Goal: Information Seeking & Learning: Learn about a topic

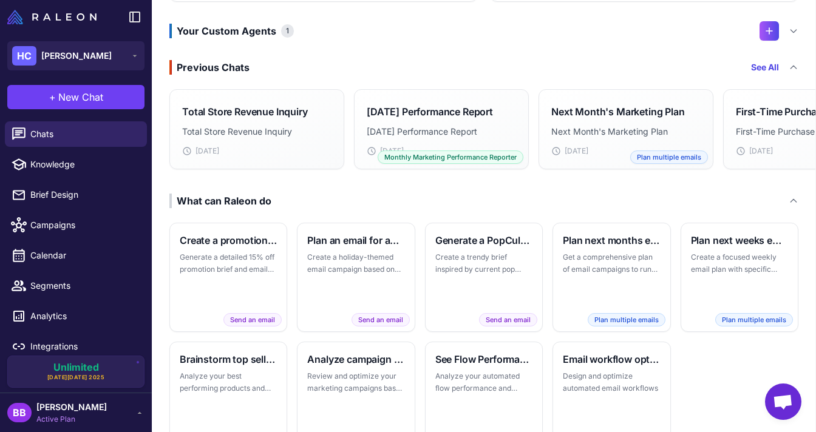
scroll to position [250, 0]
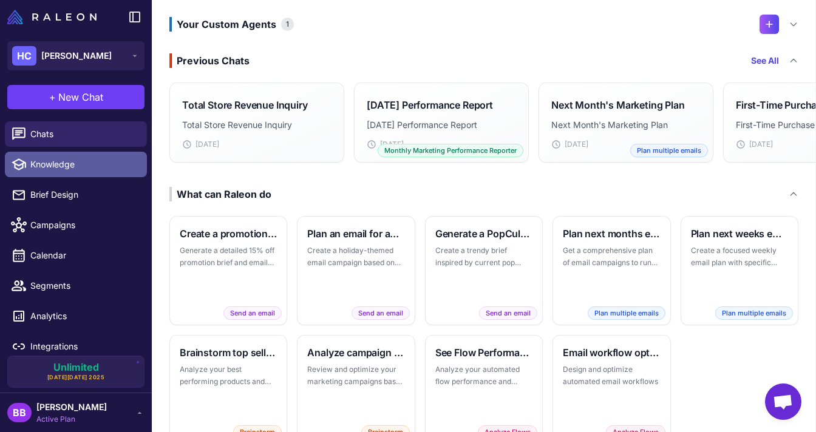
click at [43, 164] on span "Knowledge" at bounding box center [83, 164] width 107 height 13
select select
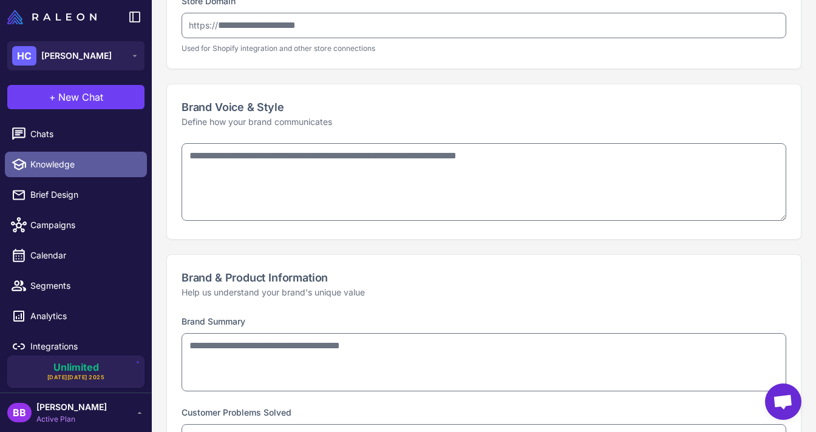
type input "**********"
type textarea "**********"
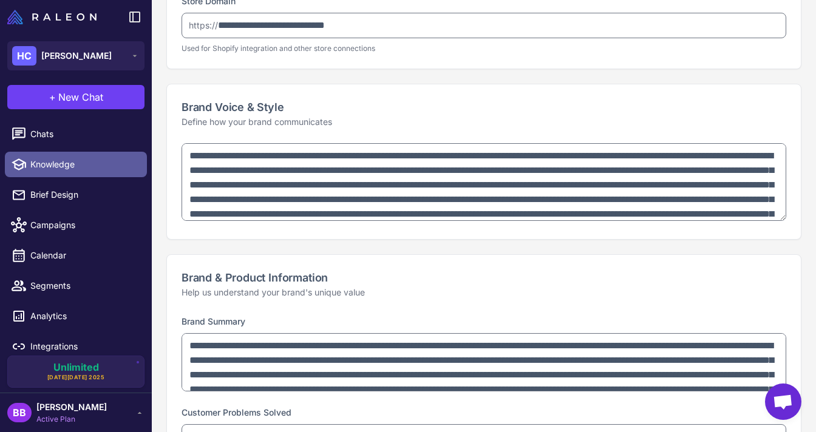
type textarea "**********"
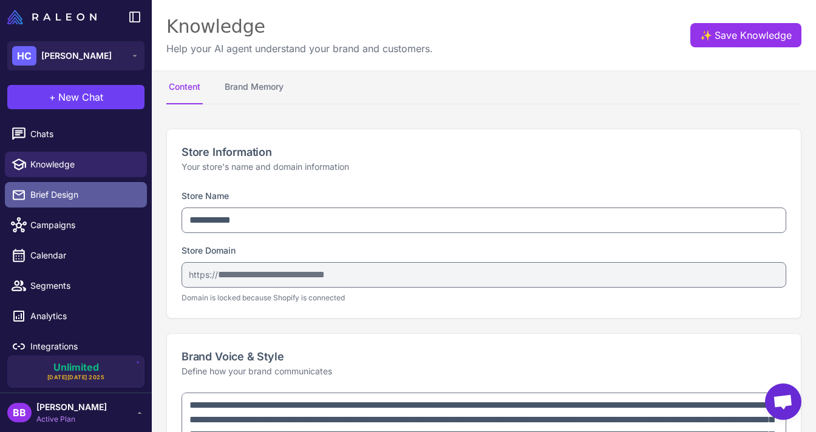
click at [38, 196] on span "Brief Design" at bounding box center [83, 194] width 107 height 13
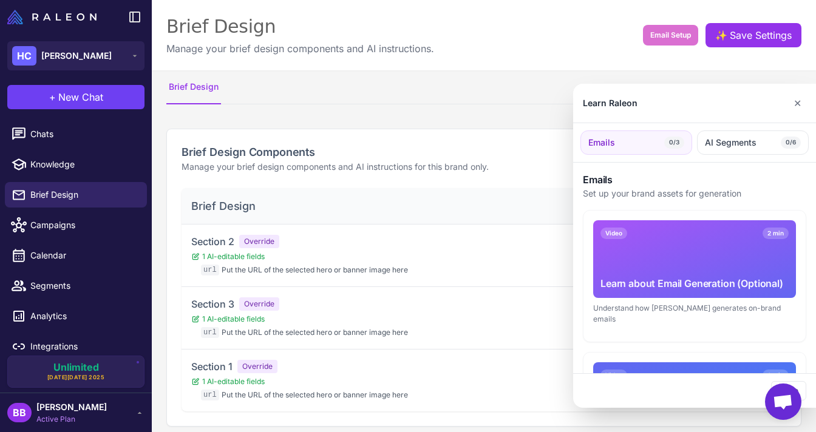
click at [41, 225] on div at bounding box center [408, 216] width 816 height 432
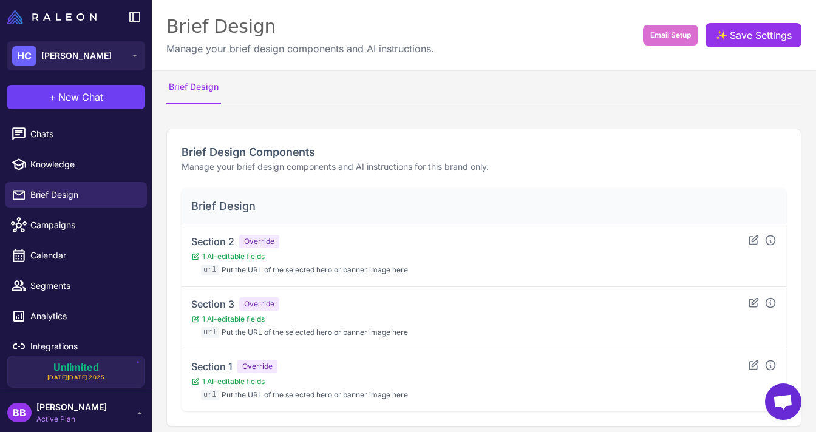
click at [41, 225] on span "Campaigns" at bounding box center [83, 225] width 107 height 13
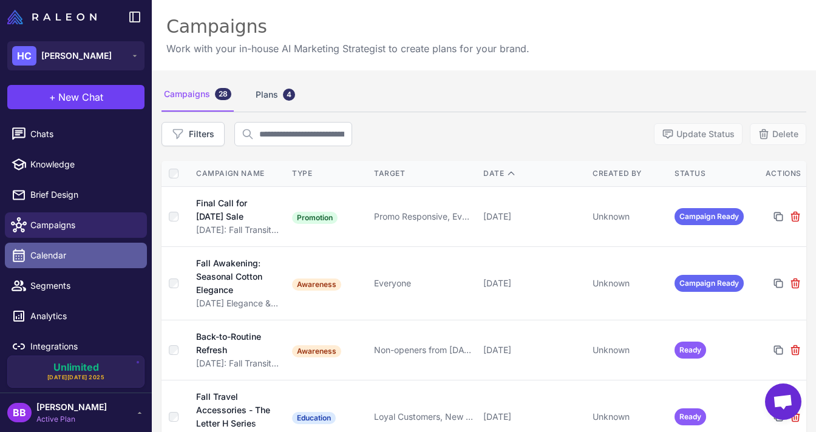
click at [50, 254] on span "Calendar" at bounding box center [83, 255] width 107 height 13
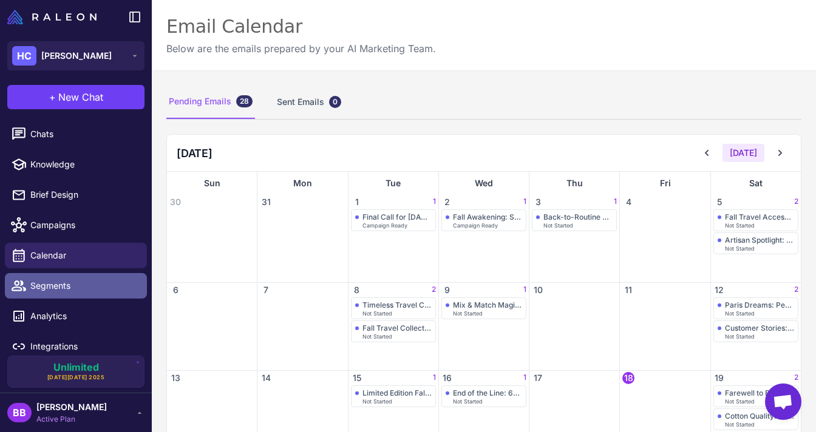
click at [43, 291] on span "Segments" at bounding box center [83, 285] width 107 height 13
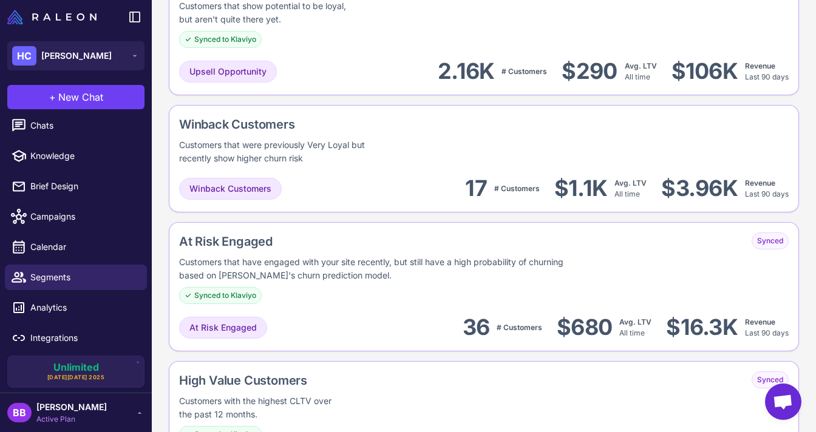
scroll to position [1277, 0]
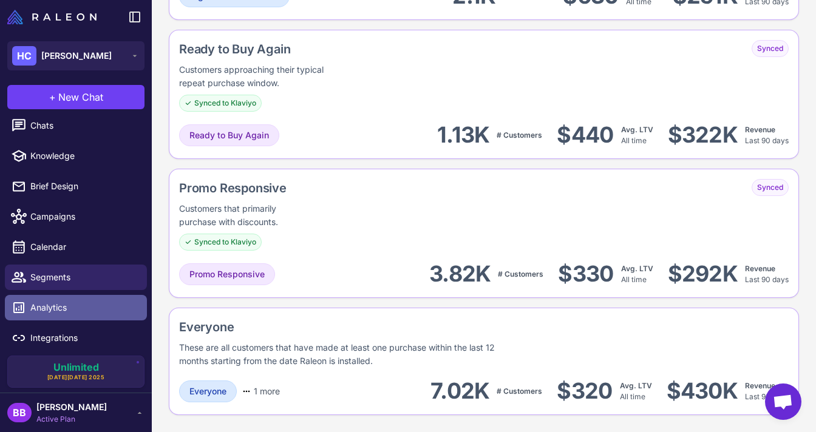
click at [37, 310] on span "Analytics" at bounding box center [83, 307] width 107 height 13
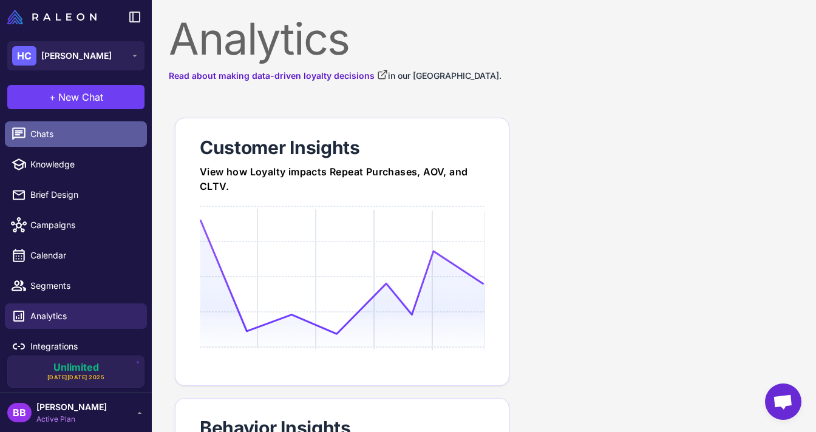
click at [60, 128] on span "Chats" at bounding box center [83, 134] width 107 height 13
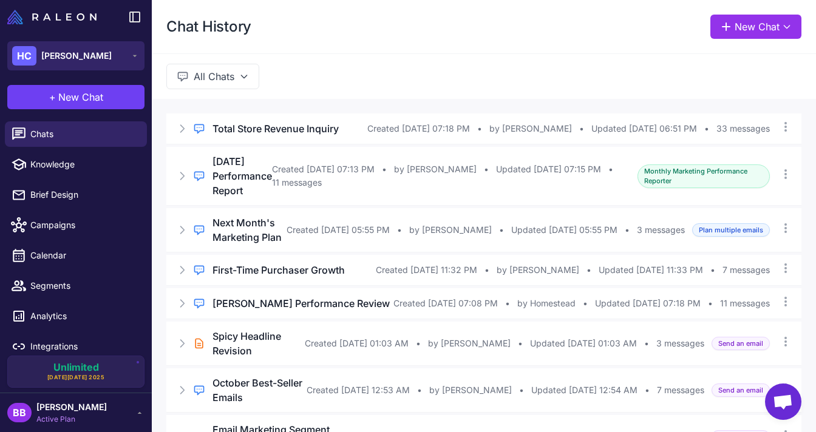
click at [120, 61] on button "HC Heidi Carey" at bounding box center [75, 55] width 137 height 29
click at [120, 60] on button "HC Heidi Carey" at bounding box center [75, 55] width 137 height 29
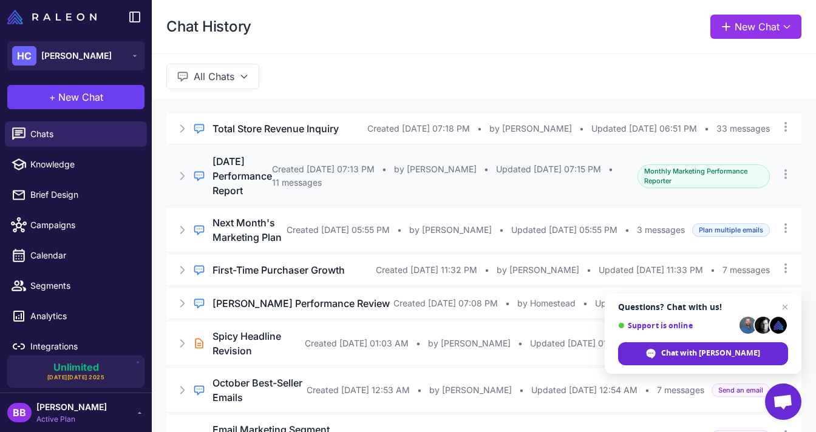
click at [334, 190] on div "Regular Chat August 2025 Performance Report Created Sep 10, 2025, 07:13 PM • by…" at bounding box center [483, 176] width 635 height 58
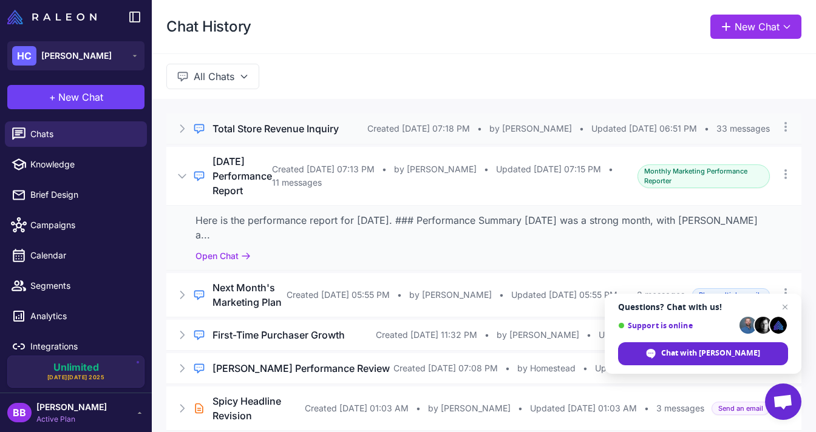
click at [316, 137] on div "Regular Chat Total Store Revenue Inquiry Created Sep 10, 2025, 07:18 PM • by Ja…" at bounding box center [483, 129] width 635 height 30
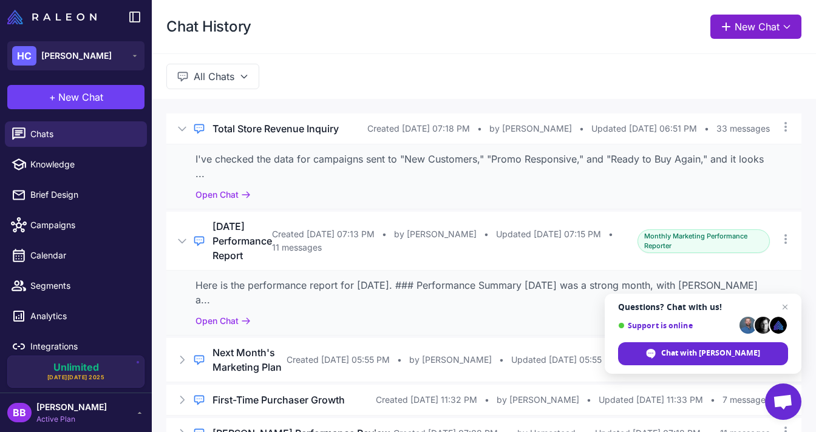
click at [791, 24] on icon at bounding box center [787, 27] width 10 height 10
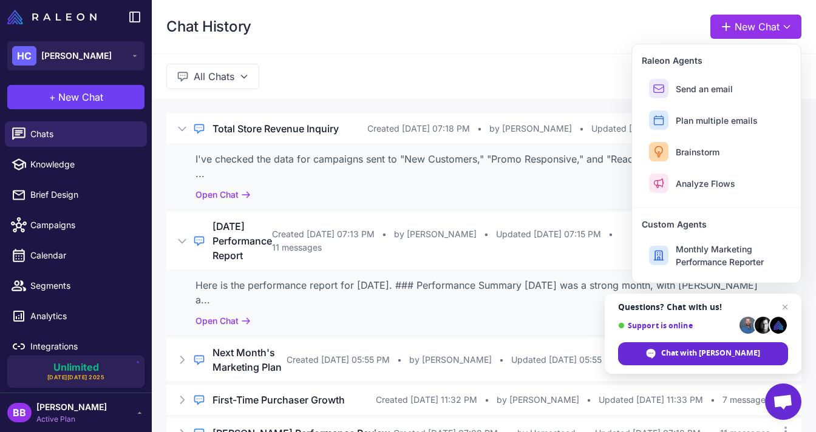
click at [591, 39] on div "Chat History New Chat Raleon Agents Send an email Plan multiple emails Brainsto…" at bounding box center [484, 26] width 664 height 53
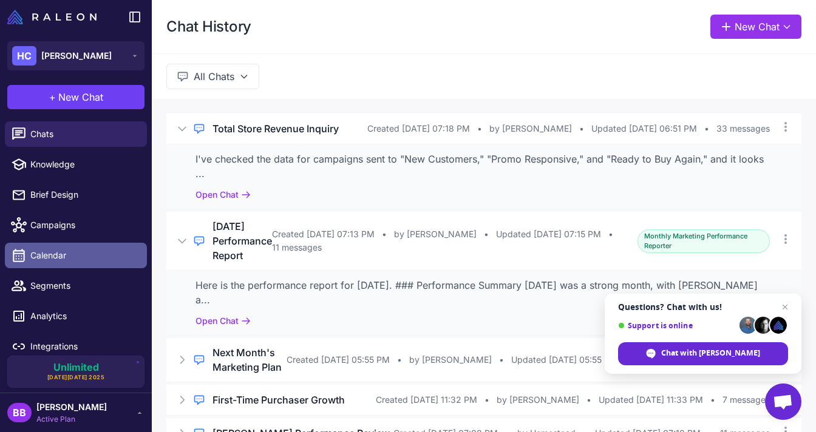
scroll to position [9, 0]
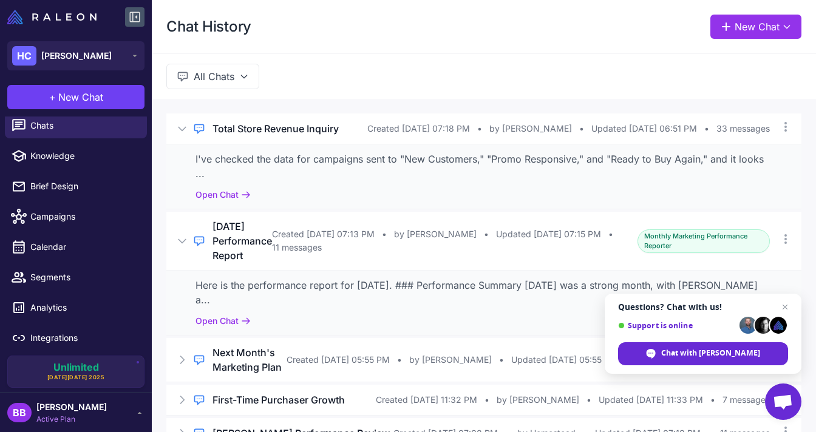
click at [135, 8] on button at bounding box center [134, 16] width 19 height 19
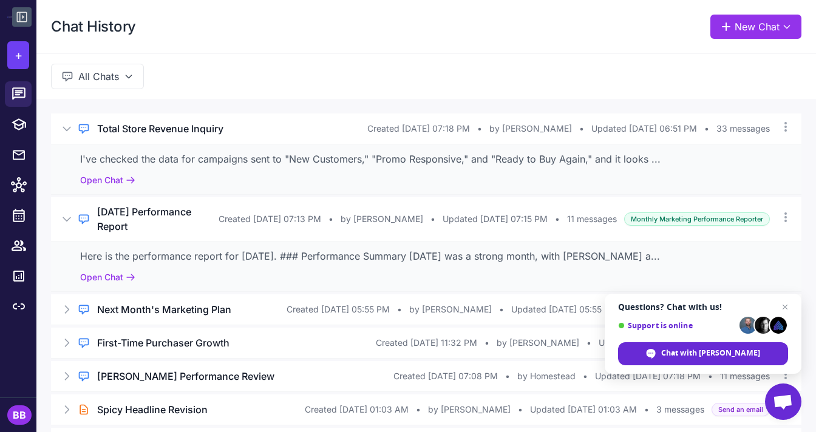
click at [19, 19] on icon at bounding box center [22, 17] width 10 height 10
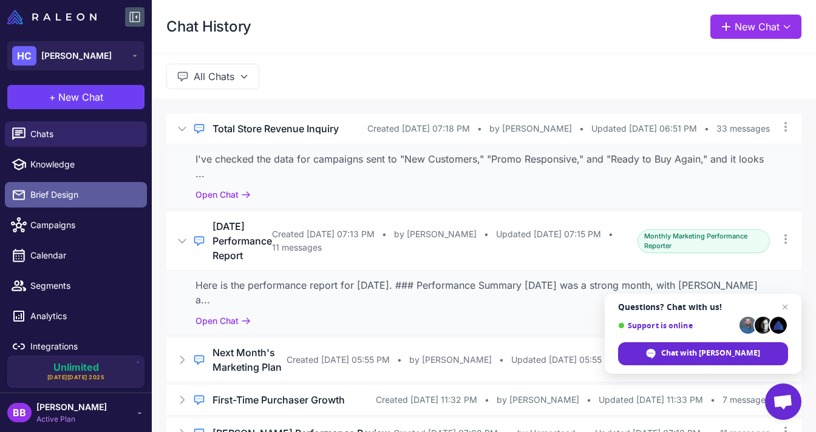
click at [50, 198] on span "Brief Design" at bounding box center [83, 194] width 107 height 13
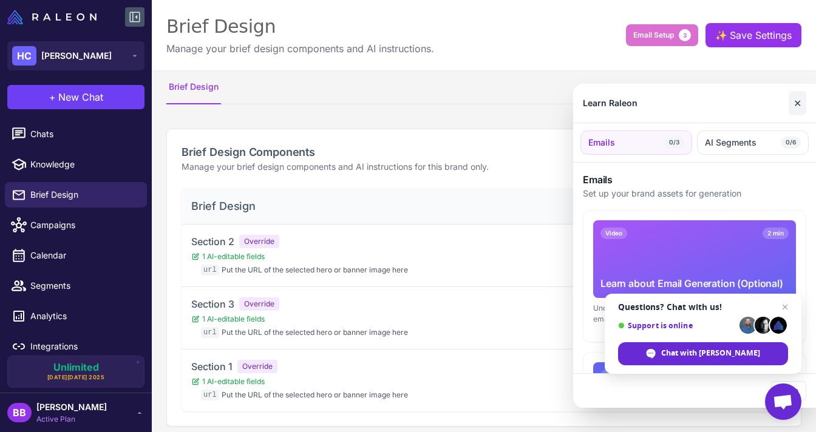
click at [796, 104] on button "✕" at bounding box center [798, 103] width 18 height 24
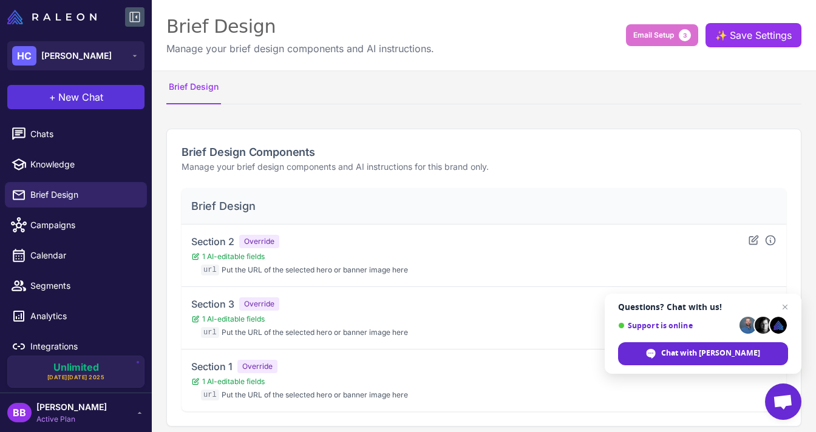
click at [72, 101] on span "New Chat" at bounding box center [80, 97] width 45 height 15
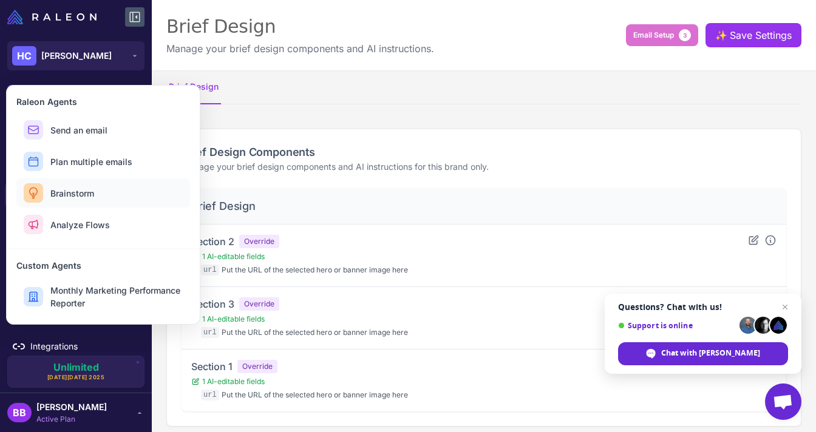
click at [84, 194] on span "Brainstorm" at bounding box center [72, 193] width 44 height 13
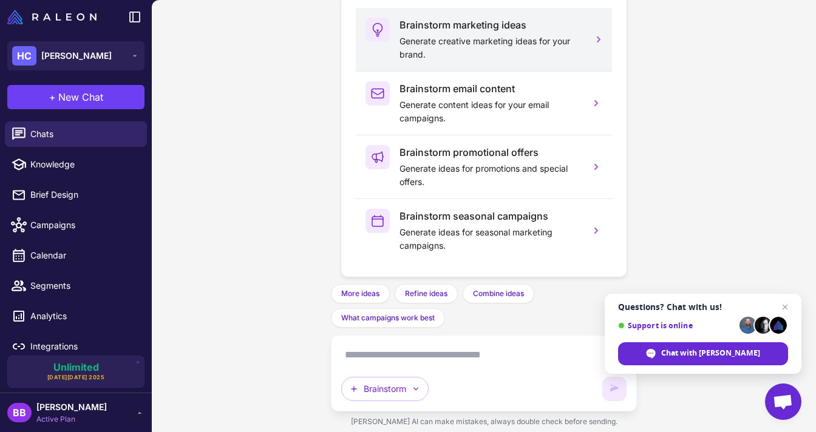
scroll to position [103, 0]
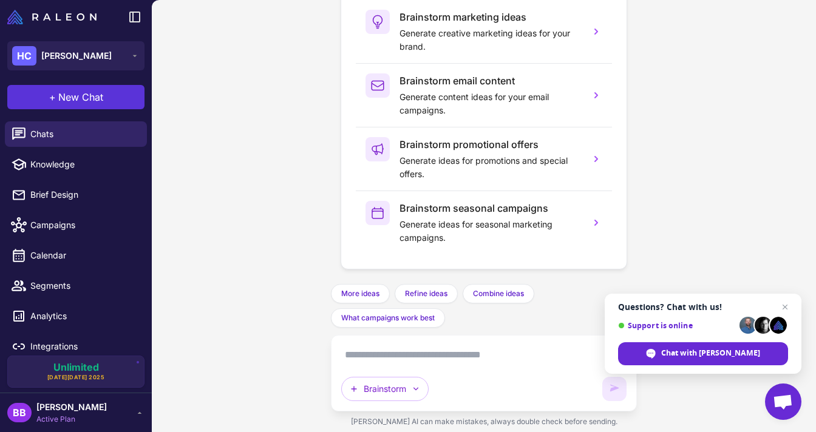
click at [89, 87] on button "+ New Chat" at bounding box center [75, 97] width 137 height 24
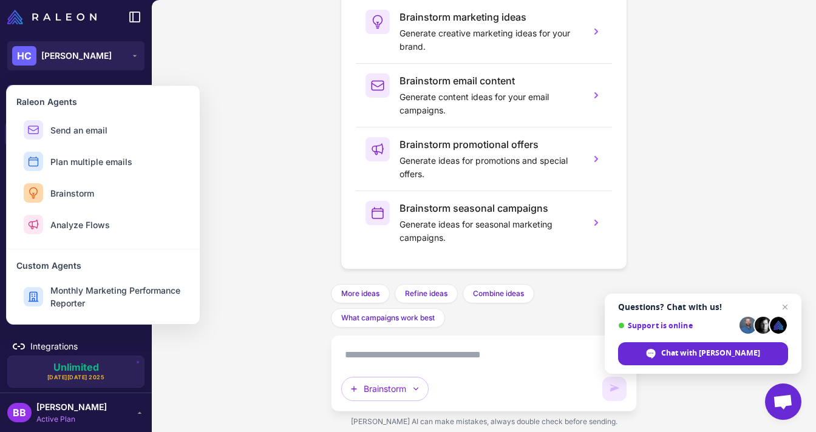
click at [58, 264] on h3 "Custom Agents" at bounding box center [103, 265] width 174 height 13
click at [264, 188] on div "How can I help you [DATE] ? Brainstorm marketing ideas Generate creative market…" at bounding box center [484, 216] width 664 height 432
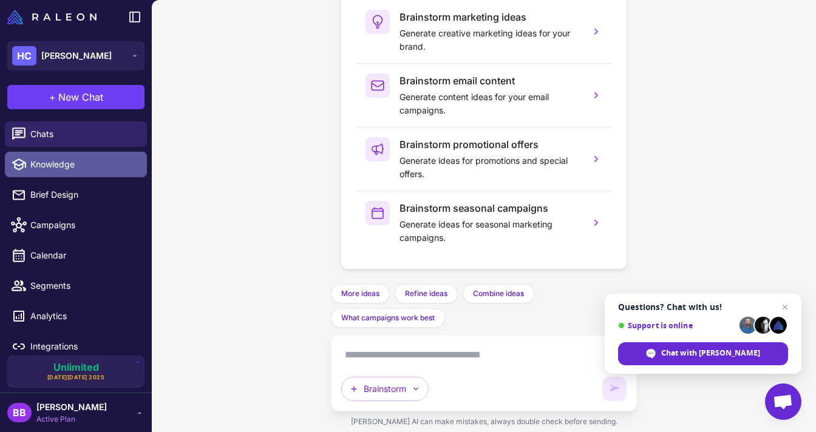
click at [68, 158] on span "Knowledge" at bounding box center [83, 164] width 107 height 13
select select
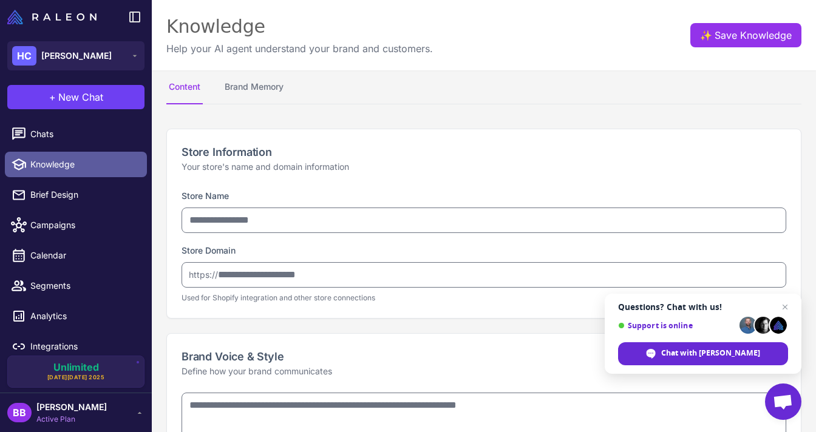
type input "**********"
type textarea "**********"
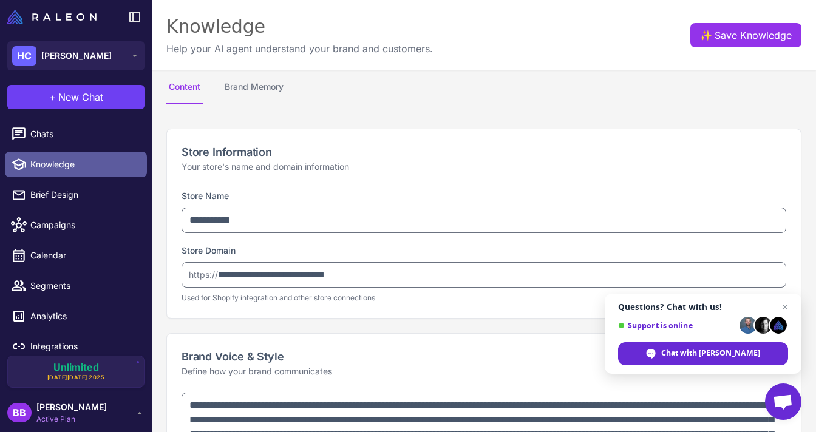
type textarea "**********"
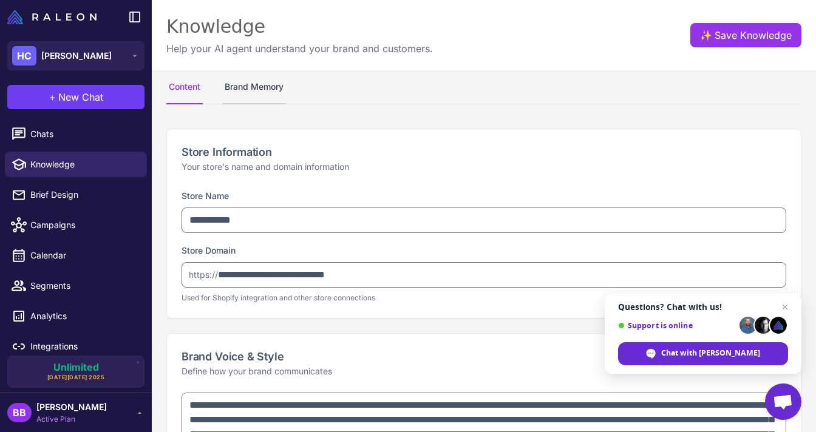
type textarea "**********"
click at [257, 84] on button "Brand Memory" at bounding box center [254, 87] width 64 height 34
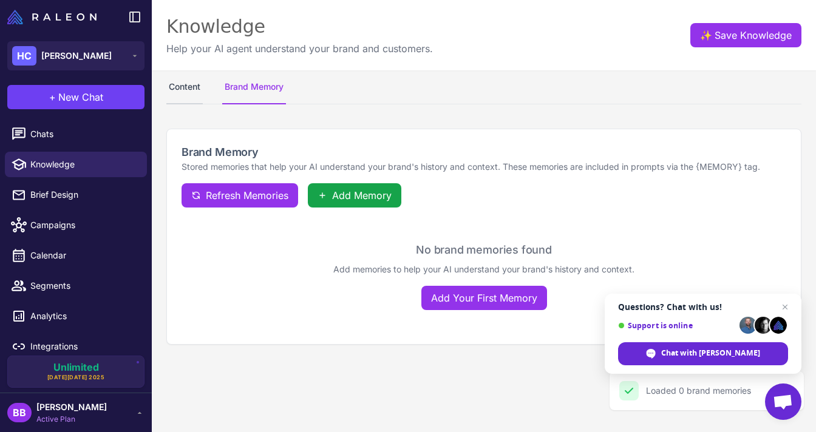
click at [194, 86] on button "Content" at bounding box center [184, 87] width 36 height 34
select select
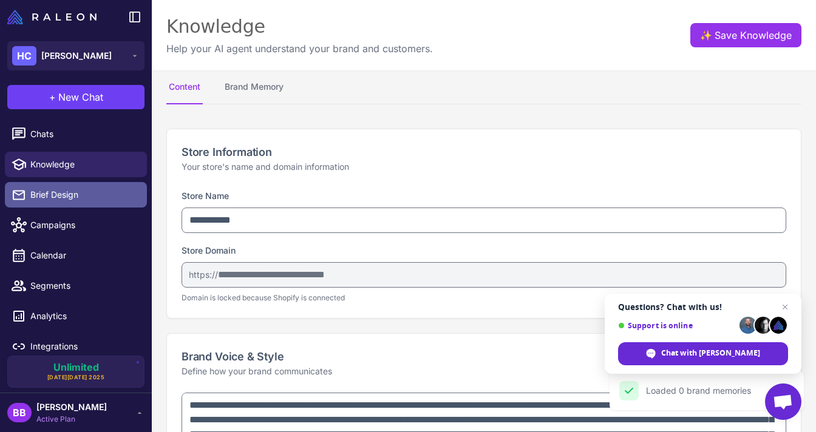
click at [64, 200] on span "Brief Design" at bounding box center [83, 194] width 107 height 13
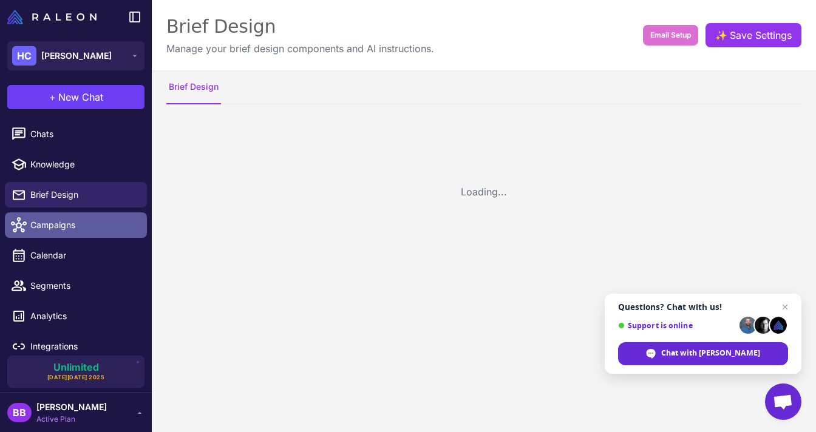
click at [49, 232] on link "Campaigns" at bounding box center [76, 226] width 142 height 26
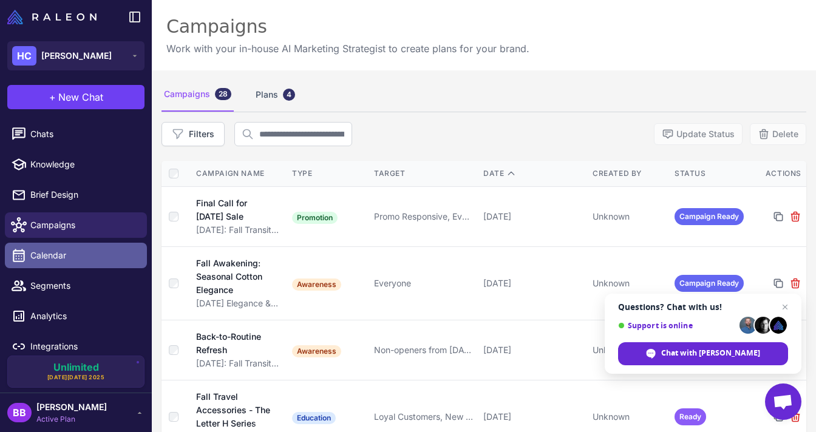
click at [43, 260] on span "Calendar" at bounding box center [83, 255] width 107 height 13
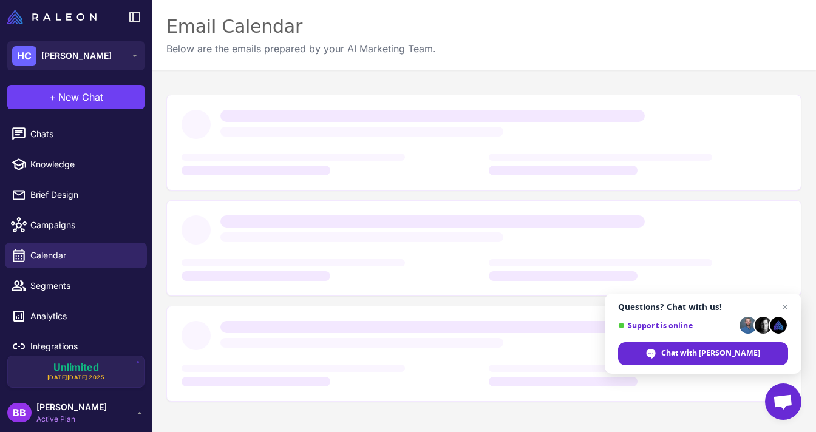
click at [41, 299] on li "Segments" at bounding box center [76, 286] width 152 height 30
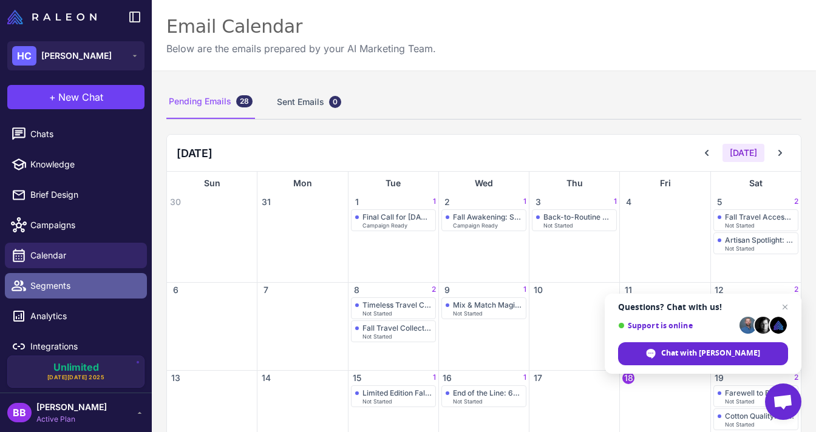
click at [41, 286] on span "Segments" at bounding box center [83, 285] width 107 height 13
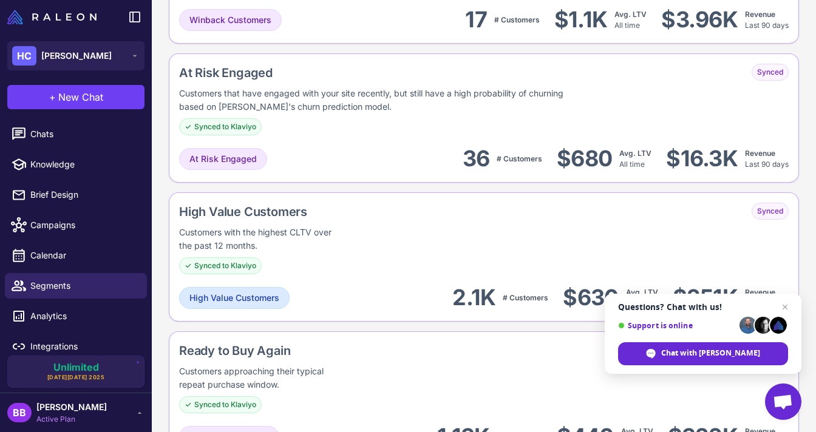
scroll to position [985, 0]
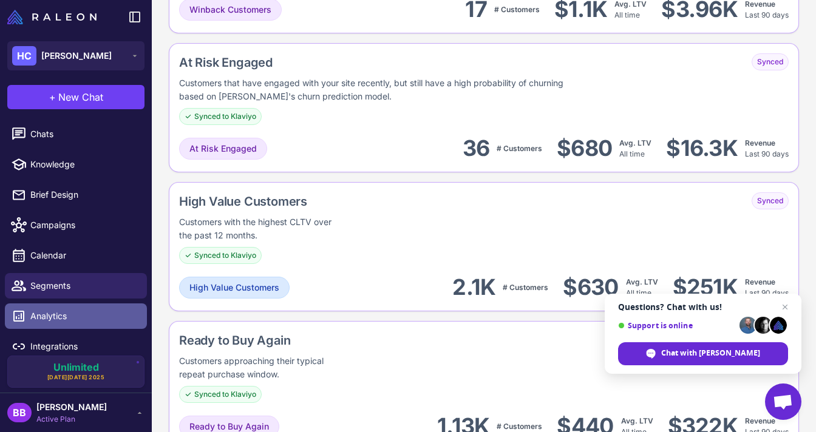
click at [57, 323] on link "Analytics" at bounding box center [76, 317] width 142 height 26
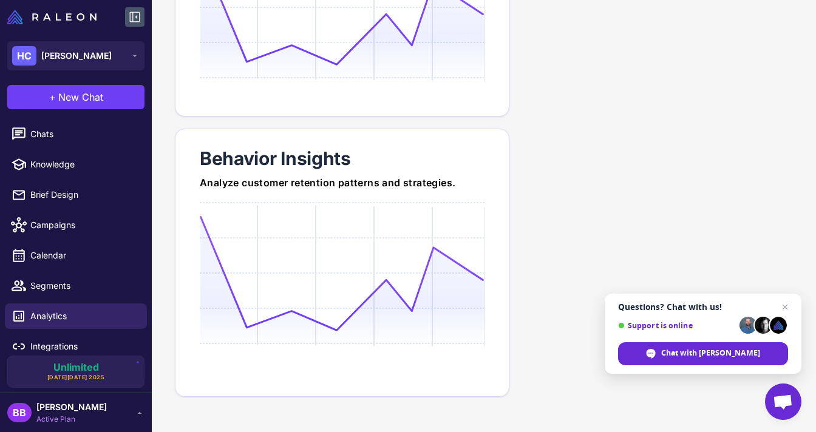
click at [130, 15] on icon at bounding box center [135, 17] width 10 height 10
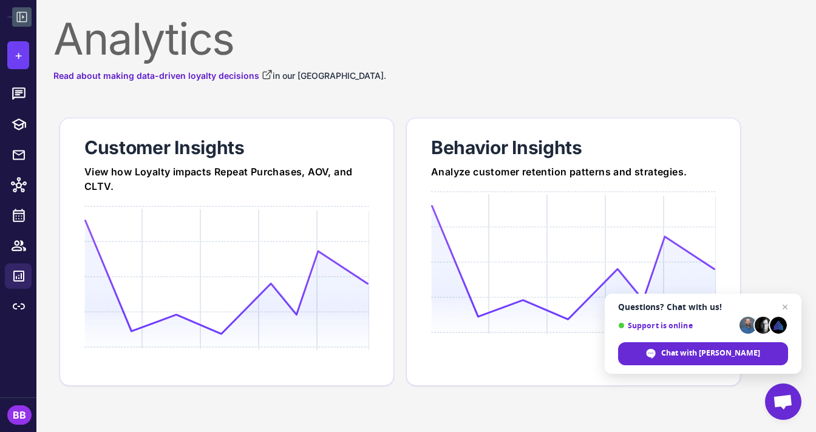
click at [22, 17] on icon at bounding box center [22, 17] width 10 height 10
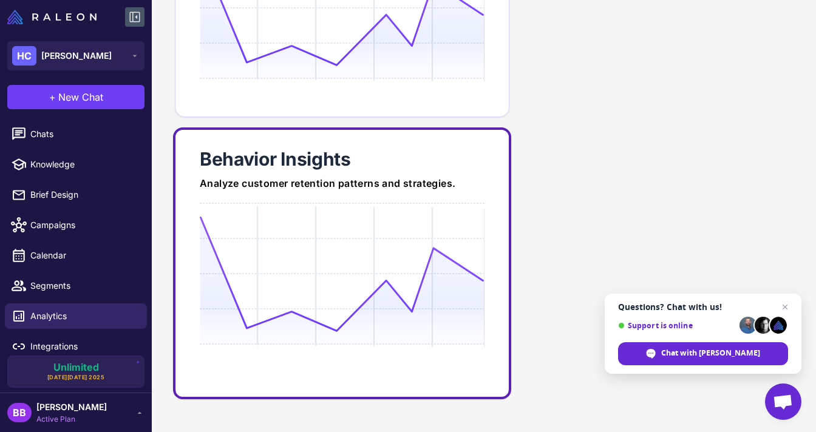
scroll to position [81, 0]
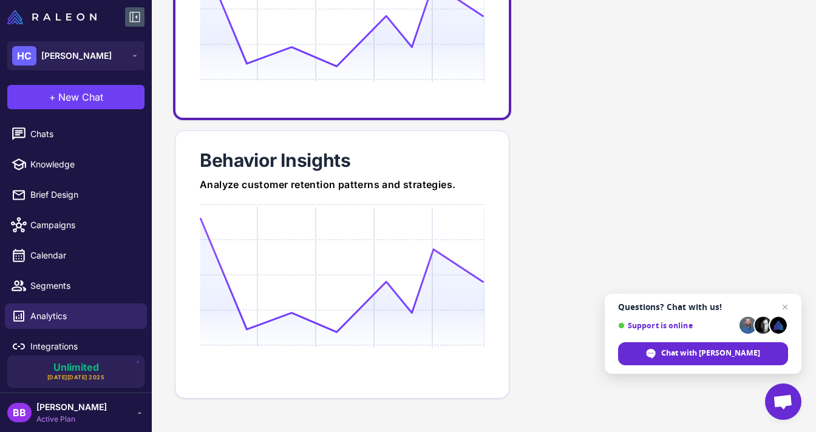
click at [324, 208] on div at bounding box center [342, 320] width 285 height 233
